Goal: Task Accomplishment & Management: Manage account settings

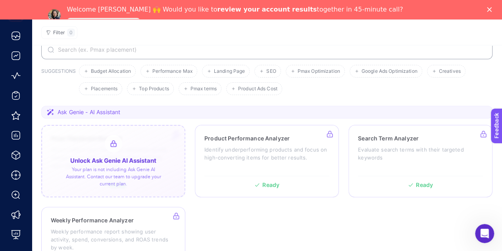
scroll to position [79, 0]
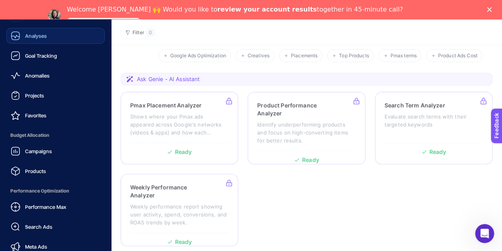
click at [50, 41] on link "Analyses" at bounding box center [55, 36] width 98 height 16
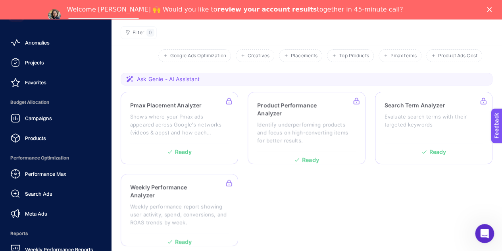
scroll to position [79, 0]
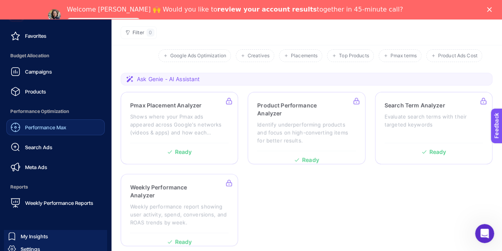
click at [54, 124] on span "Performance Max" at bounding box center [45, 127] width 41 height 6
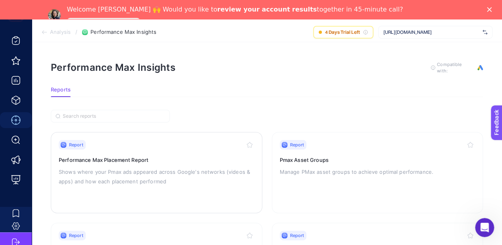
click at [164, 165] on div "Report Performance Max Placement Report Shows where your Pmax ads appeared acro…" at bounding box center [157, 172] width 196 height 65
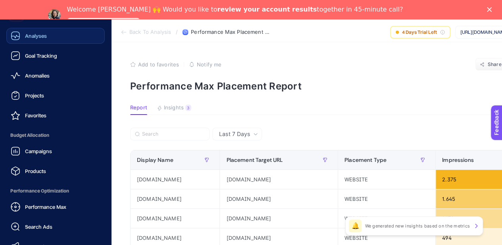
click at [58, 37] on link "Analyses" at bounding box center [55, 36] width 98 height 16
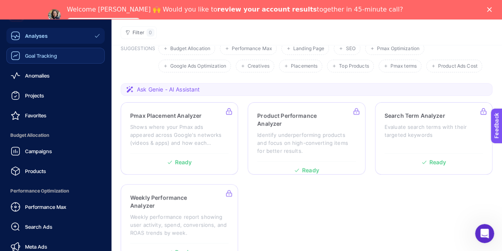
scroll to position [79, 0]
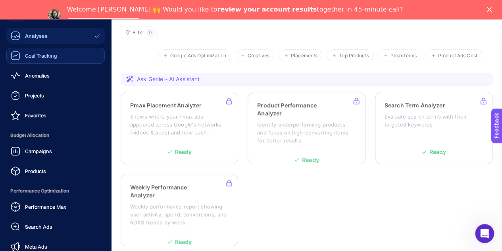
click at [49, 58] on span "Goal Tracking" at bounding box center [41, 55] width 32 height 6
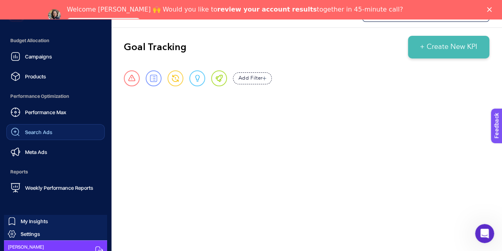
scroll to position [102, 0]
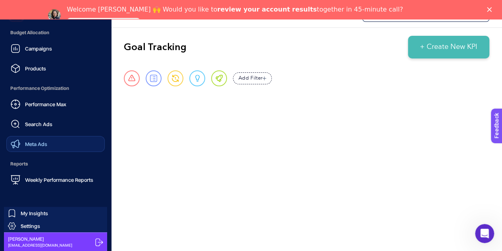
click at [62, 143] on link "Meta Ads" at bounding box center [55, 144] width 98 height 16
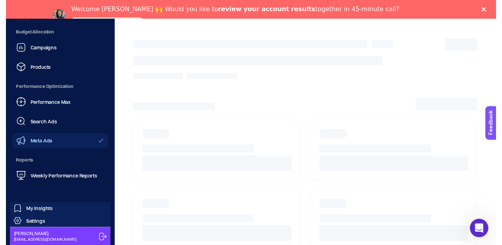
scroll to position [55, 0]
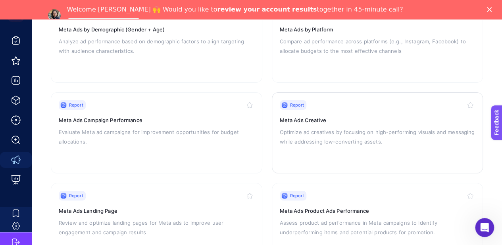
click at [394, 143] on p "Optimize ad creatives by focusing on high-performing visuals and messaging whil…" at bounding box center [378, 136] width 196 height 19
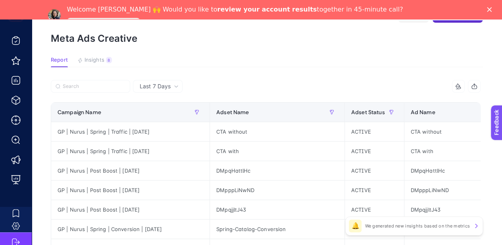
scroll to position [0, 4]
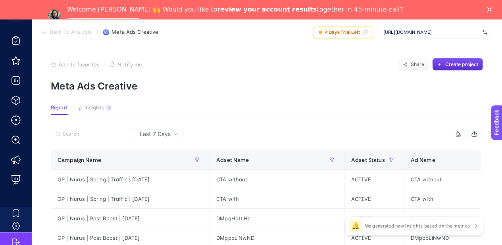
click at [95, 109] on span "Insights" at bounding box center [95, 107] width 20 height 6
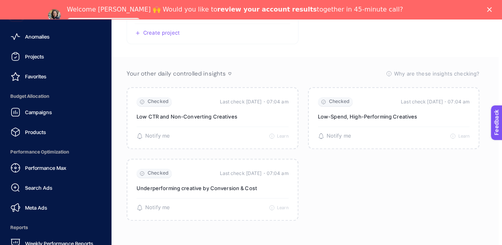
scroll to position [0, 0]
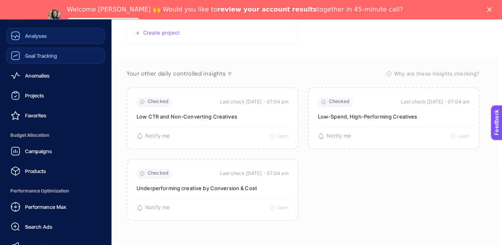
click at [61, 31] on link "Analyses" at bounding box center [55, 36] width 98 height 16
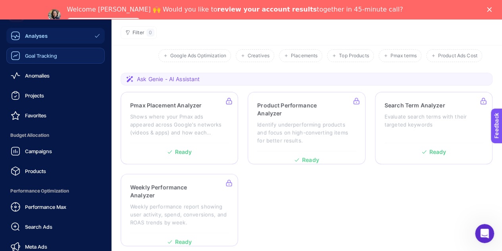
click at [60, 54] on link "Goal Tracking" at bounding box center [55, 56] width 98 height 16
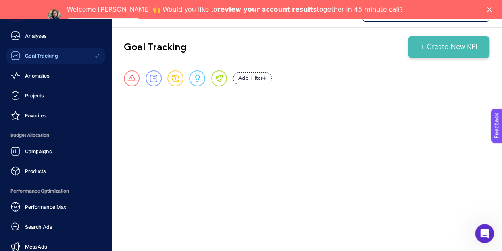
scroll to position [22, 0]
click at [48, 72] on span "Anomalies" at bounding box center [37, 75] width 25 height 6
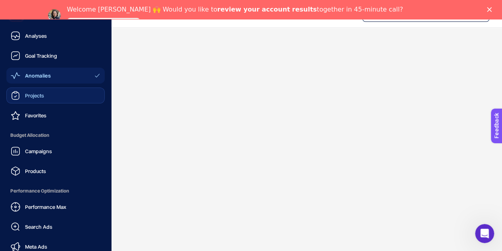
click at [37, 92] on span "Projects" at bounding box center [34, 95] width 19 height 6
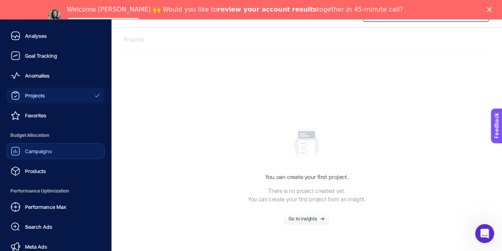
click at [59, 152] on link "Campaigns" at bounding box center [55, 151] width 98 height 16
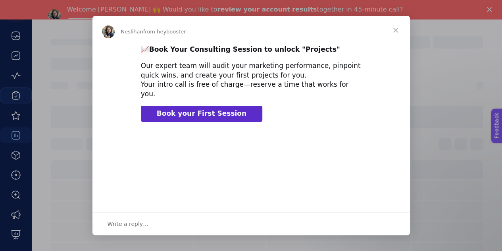
click at [395, 29] on span "Close" at bounding box center [396, 30] width 29 height 29
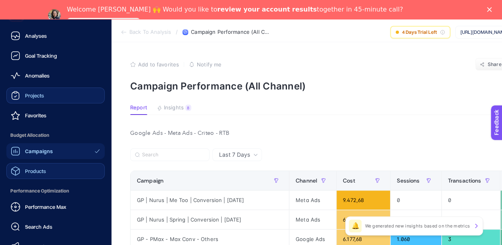
click at [42, 172] on span "Products" at bounding box center [35, 171] width 21 height 6
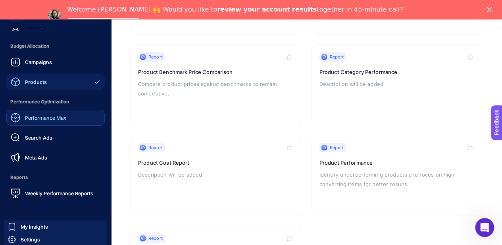
scroll to position [109, 0]
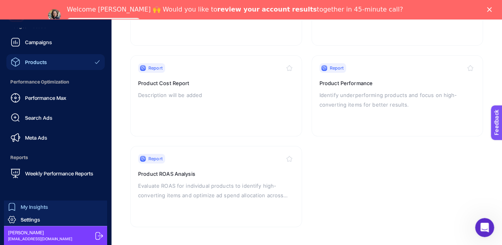
click at [42, 210] on link "My Insights" at bounding box center [55, 206] width 103 height 13
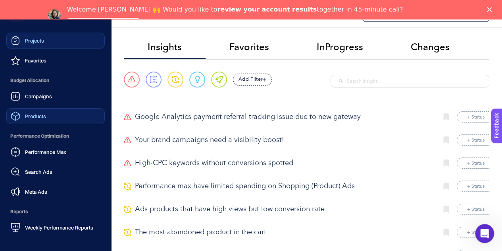
scroll to position [102, 0]
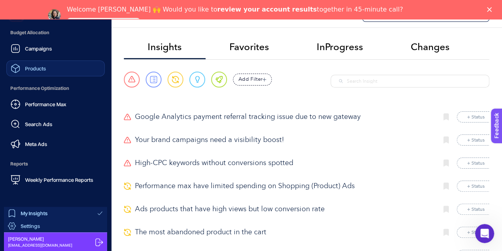
click at [37, 220] on link "Settings" at bounding box center [55, 225] width 103 height 13
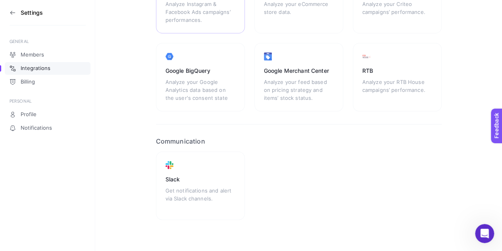
scroll to position [86, 0]
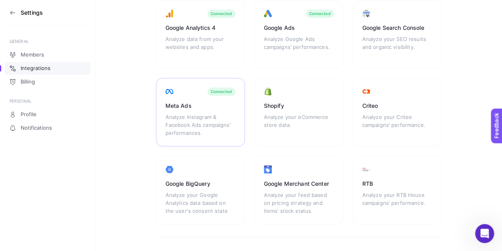
click at [210, 127] on div "Analyze Instagram & Facebook Ads campaigns’ performances." at bounding box center [201, 125] width 70 height 24
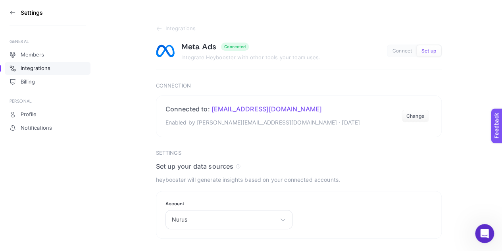
click at [357, 143] on article "Integrations Meta Ads Connected Integrate Heybooster with other tools your team…" at bounding box center [299, 131] width 286 height 213
click at [426, 112] on button "Change" at bounding box center [415, 116] width 27 height 13
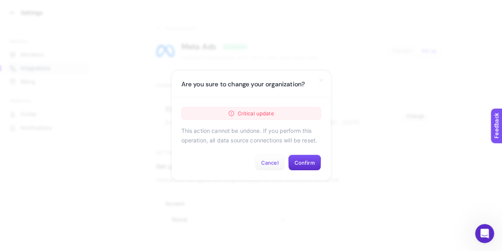
click at [280, 165] on button "Cancel" at bounding box center [270, 162] width 30 height 16
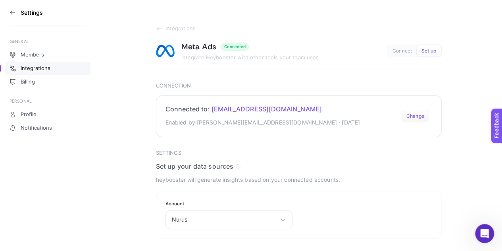
click at [413, 119] on button "Change" at bounding box center [415, 116] width 27 height 13
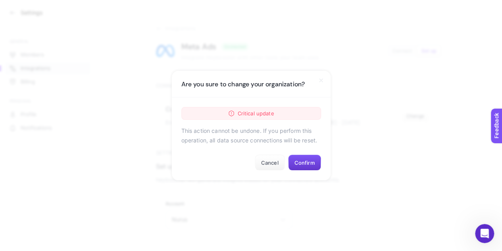
click at [314, 162] on button "Confirm" at bounding box center [304, 162] width 33 height 16
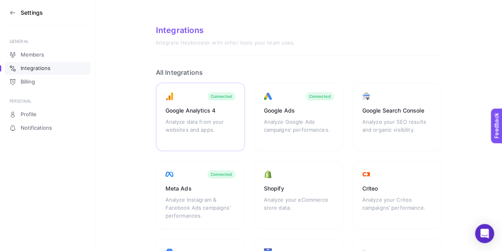
click at [230, 114] on div "Google Analytics 4" at bounding box center [201, 110] width 70 height 8
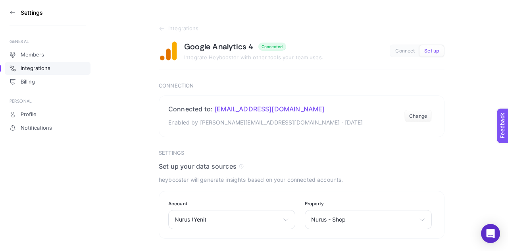
click at [409, 50] on span "Connect" at bounding box center [404, 51] width 19 height 6
click at [435, 49] on span "Set up" at bounding box center [431, 51] width 15 height 6
click at [418, 115] on button "Change" at bounding box center [418, 116] width 27 height 13
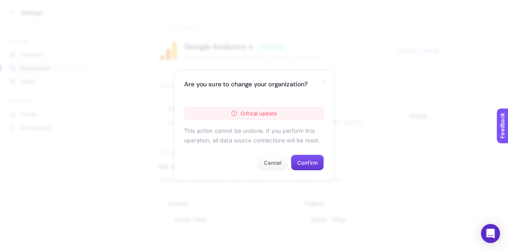
click at [301, 166] on button "Confirm" at bounding box center [307, 162] width 33 height 16
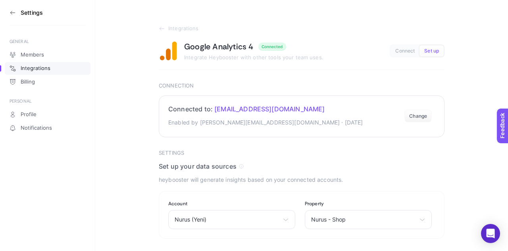
click at [269, 116] on div "Connected to: [EMAIL_ADDRESS][DOMAIN_NAME] Enabled by [EMAIL_ADDRESS][DOMAIN_NA…" at bounding box center [265, 116] width 195 height 22
click at [258, 106] on span "[EMAIL_ADDRESS][DOMAIN_NAME]" at bounding box center [269, 109] width 110 height 8
click at [401, 54] on span "Connect" at bounding box center [404, 51] width 19 height 6
click at [170, 28] on span "Integrations" at bounding box center [183, 28] width 31 height 6
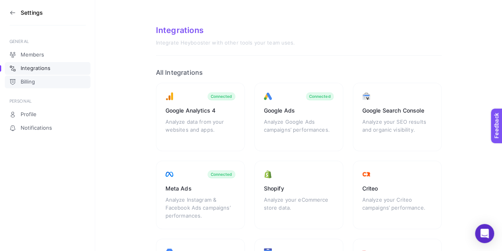
click at [49, 78] on link "Billing" at bounding box center [48, 81] width 86 height 13
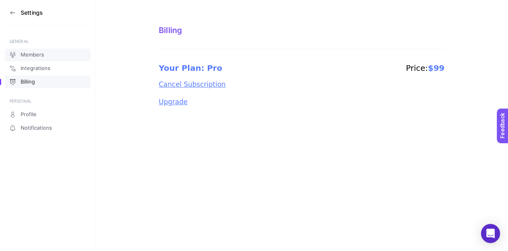
click at [41, 55] on span "Members" at bounding box center [32, 55] width 23 height 6
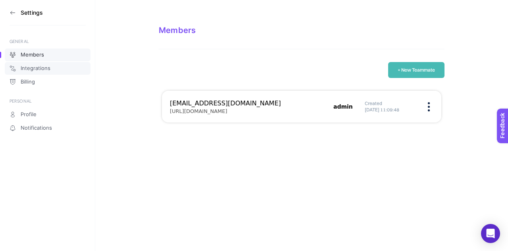
click at [67, 64] on link "Integrations" at bounding box center [48, 68] width 86 height 13
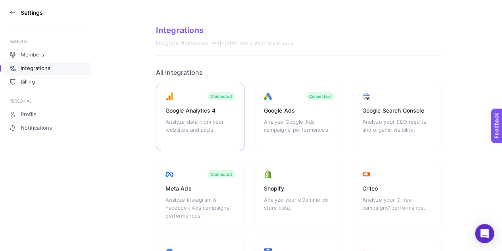
click at [229, 129] on div "Analyze data from your websites and apps." at bounding box center [201, 130] width 70 height 24
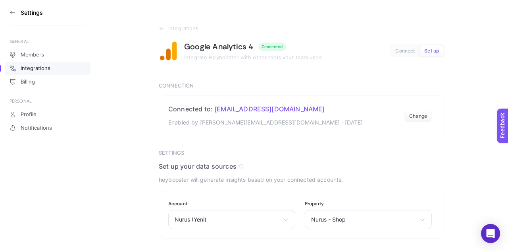
click at [401, 50] on span "Connect" at bounding box center [404, 51] width 19 height 6
click at [440, 50] on button "Set up" at bounding box center [432, 50] width 24 height 11
click at [397, 231] on section "Account Nurus (Yeni) Nurus (Yeni) Property Nurus - Shop Nurus - Shop Nurus - Ku…" at bounding box center [302, 215] width 286 height 48
click at [397, 226] on div "Nurus - Shop Nurus - Shop Nurus - Kurumsal Nurus - Test Nurus - Master Nurus - …" at bounding box center [368, 219] width 127 height 19
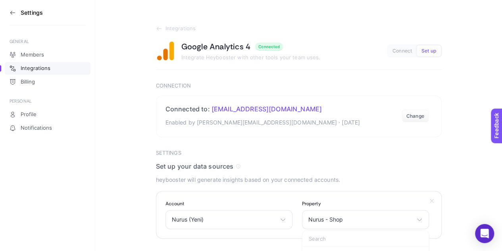
click at [432, 199] on icon at bounding box center [432, 200] width 6 height 6
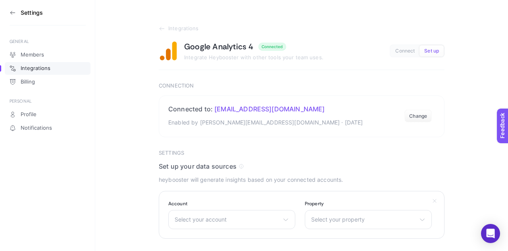
click at [432, 200] on icon at bounding box center [435, 200] width 6 height 6
click at [424, 116] on button "Change" at bounding box center [418, 116] width 27 height 13
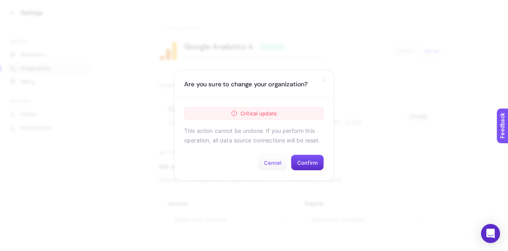
click at [270, 164] on button "Cancel" at bounding box center [273, 162] width 30 height 16
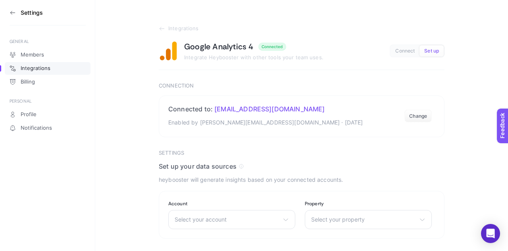
click at [194, 81] on article "Integrations Google Analytics 4 Connected Integrate Heybooster with other tools…" at bounding box center [302, 131] width 286 height 213
click at [413, 37] on section "Integrations Google Analytics 4 Connected Integrate Heybooster with other tools…" at bounding box center [302, 47] width 286 height 44
click at [411, 48] on span "Connect" at bounding box center [404, 51] width 19 height 6
drag, startPoint x: 442, startPoint y: 48, endPoint x: 432, endPoint y: 63, distance: 18.0
click at [442, 48] on button "Set up" at bounding box center [432, 50] width 24 height 11
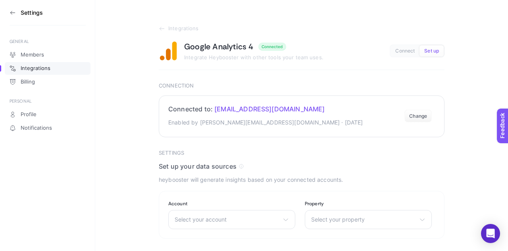
drag, startPoint x: 423, startPoint y: 107, endPoint x: 426, endPoint y: 113, distance: 6.4
click at [423, 107] on section "Connected to: [EMAIL_ADDRESS][DOMAIN_NAME] Enabled by [EMAIL_ADDRESS][DOMAIN_NA…" at bounding box center [302, 116] width 286 height 42
click at [426, 114] on button "Change" at bounding box center [418, 116] width 27 height 13
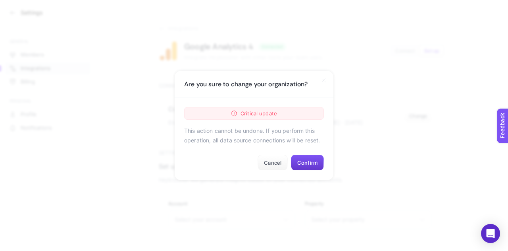
click at [313, 164] on button "Confirm" at bounding box center [307, 162] width 33 height 16
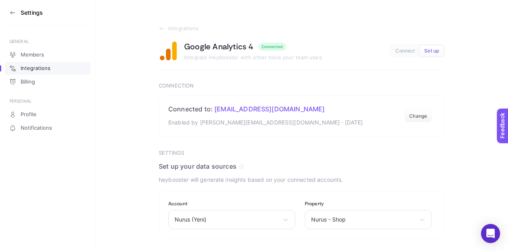
click at [420, 50] on button "Connect" at bounding box center [432, 50] width 24 height 11
click at [48, 58] on link "Members" at bounding box center [48, 54] width 86 height 13
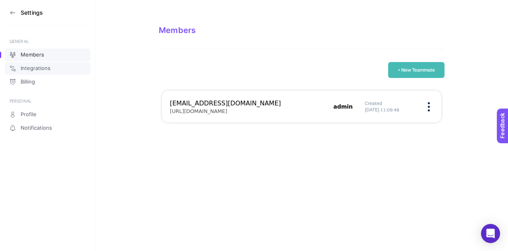
click at [51, 69] on link "Integrations" at bounding box center [48, 68] width 86 height 13
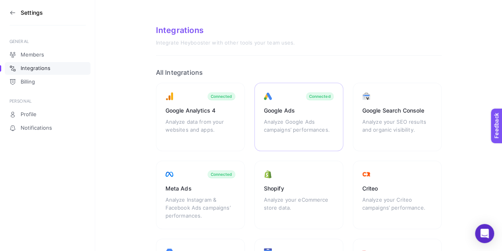
click at [307, 133] on div "Analyze Google Ads campaigns’ performances." at bounding box center [299, 130] width 70 height 24
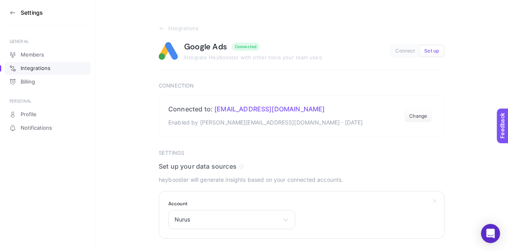
click at [283, 206] on label "Account" at bounding box center [231, 203] width 127 height 6
click at [280, 212] on div "Nurus Nurus" at bounding box center [231, 219] width 127 height 19
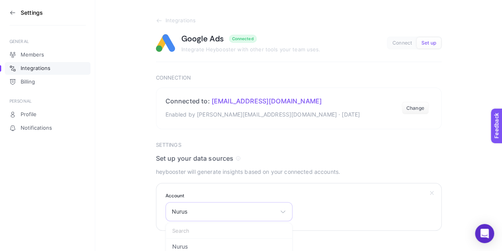
scroll to position [11, 0]
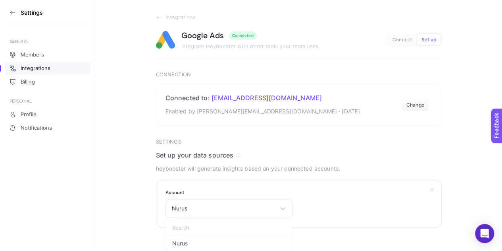
click at [434, 189] on icon at bounding box center [432, 189] width 6 height 6
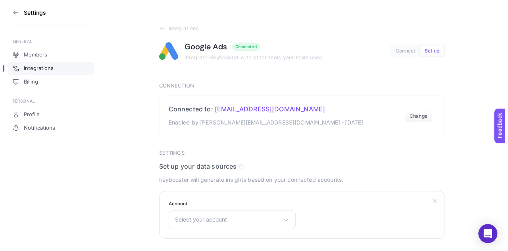
scroll to position [0, 0]
click at [413, 156] on section "Settings Set up your data sources heybooster will generate insights based on yo…" at bounding box center [302, 194] width 286 height 89
click at [426, 118] on button "Change" at bounding box center [418, 116] width 27 height 13
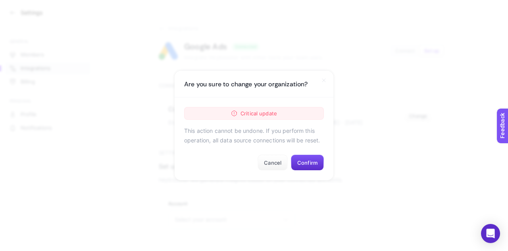
click at [263, 113] on span "Critical update" at bounding box center [259, 113] width 37 height 10
click at [323, 80] on icon at bounding box center [324, 80] width 6 height 6
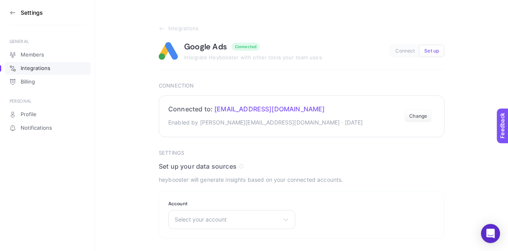
click at [217, 100] on section "Connected to: ceren.kkaracan@gmail.com Enabled by cerenk@nurus.com.tr · Aug 4, …" at bounding box center [302, 116] width 286 height 42
drag, startPoint x: 192, startPoint y: 77, endPoint x: 191, endPoint y: 84, distance: 6.8
click at [192, 77] on article "Integrations Google Ads Connected Integrate Heybooster with other tools your te…" at bounding box center [302, 131] width 286 height 213
click at [190, 150] on section "Connection Connected to: ceren.kkaracan@gmail.com Enabled by cerenk@nurus.com.t…" at bounding box center [302, 194] width 286 height 89
click at [399, 52] on span "Connect" at bounding box center [404, 51] width 19 height 6
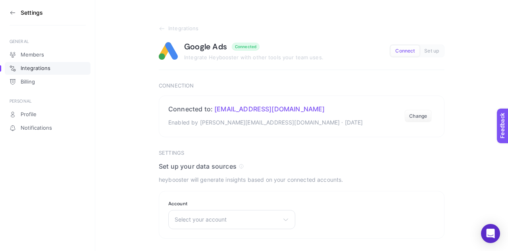
click at [241, 47] on div "Connected" at bounding box center [245, 46] width 21 height 5
click at [423, 53] on button "Set up" at bounding box center [432, 50] width 24 height 11
click at [438, 50] on span "Set up" at bounding box center [431, 51] width 15 height 6
click at [305, 51] on div "Google Ads Connected" at bounding box center [253, 46] width 139 height 10
click at [223, 52] on div "Google Ads Connected Integrate Heybooster with other tools your team uses." at bounding box center [253, 50] width 139 height 19
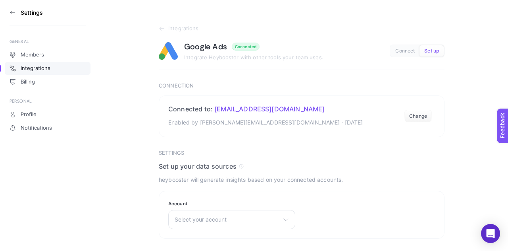
click at [163, 53] on icon at bounding box center [165, 50] width 13 height 17
click at [24, 10] on h3 "Settings" at bounding box center [32, 13] width 22 height 6
click at [15, 13] on icon at bounding box center [13, 13] width 6 height 6
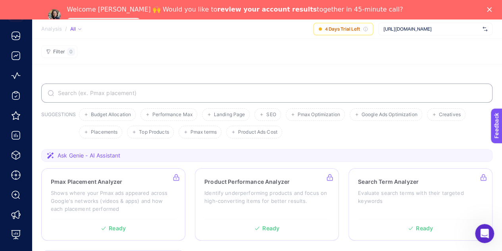
click at [419, 26] on span "[URL][DOMAIN_NAME]" at bounding box center [432, 29] width 96 height 6
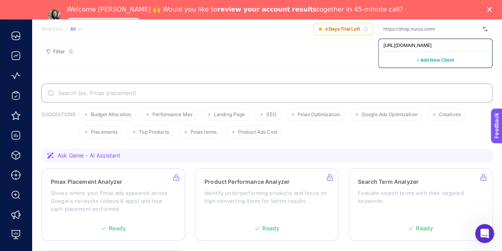
click at [421, 29] on input "text" at bounding box center [432, 29] width 96 height 6
click at [354, 29] on span "4 Days Trial Left" at bounding box center [342, 29] width 35 height 6
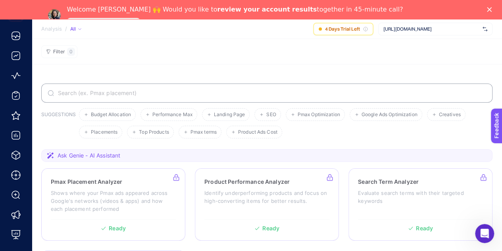
click at [374, 29] on div "4 Days Trial Left https://shop.nurus.com/" at bounding box center [402, 29] width 179 height 13
click at [365, 29] on icon at bounding box center [365, 29] width 5 height 5
